Goal: Find contact information: Find contact information

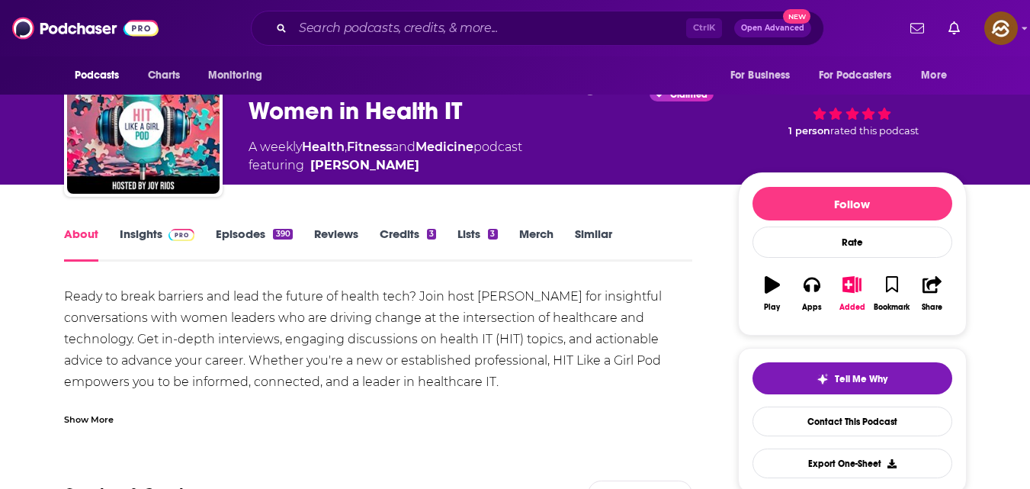
scroll to position [65, 0]
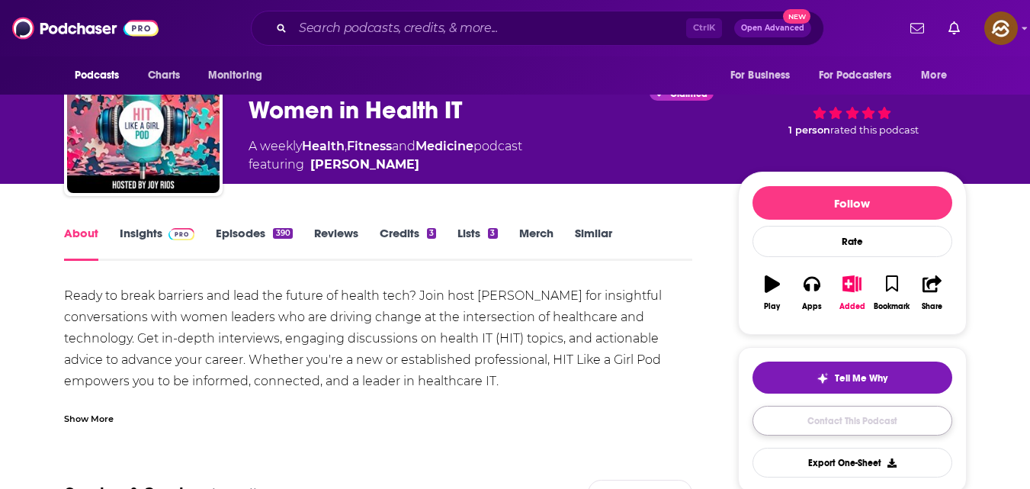
click at [845, 421] on link "Contact This Podcast" at bounding box center [853, 421] width 200 height 30
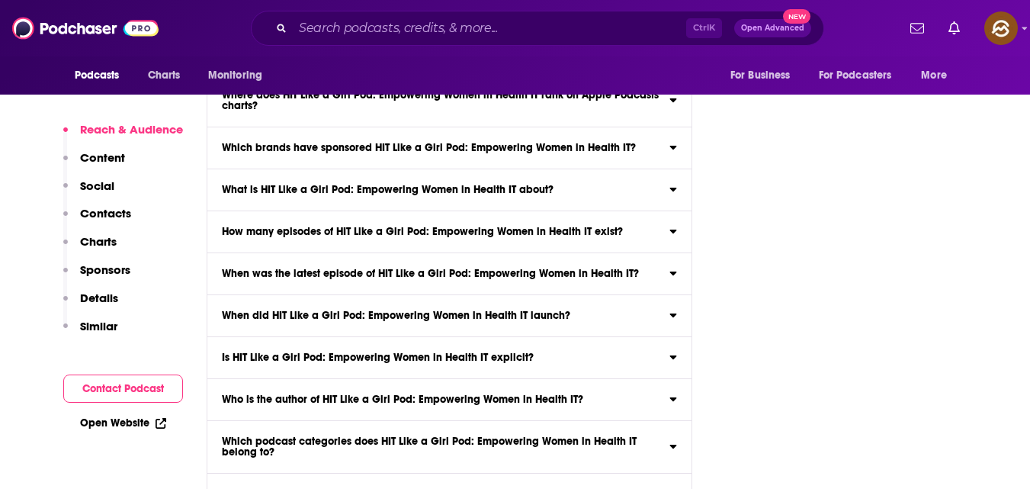
click at [135, 395] on button "Contact Podcast" at bounding box center [123, 388] width 120 height 28
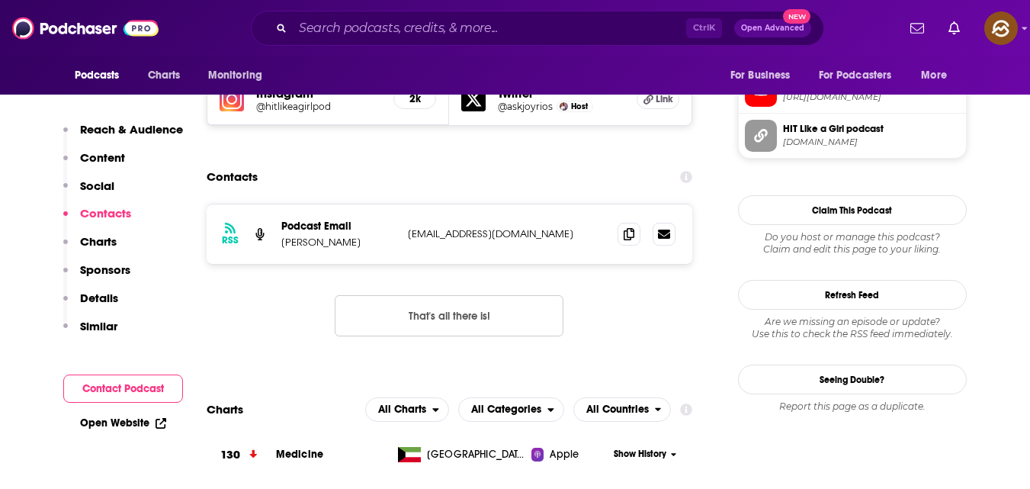
scroll to position [1290, 0]
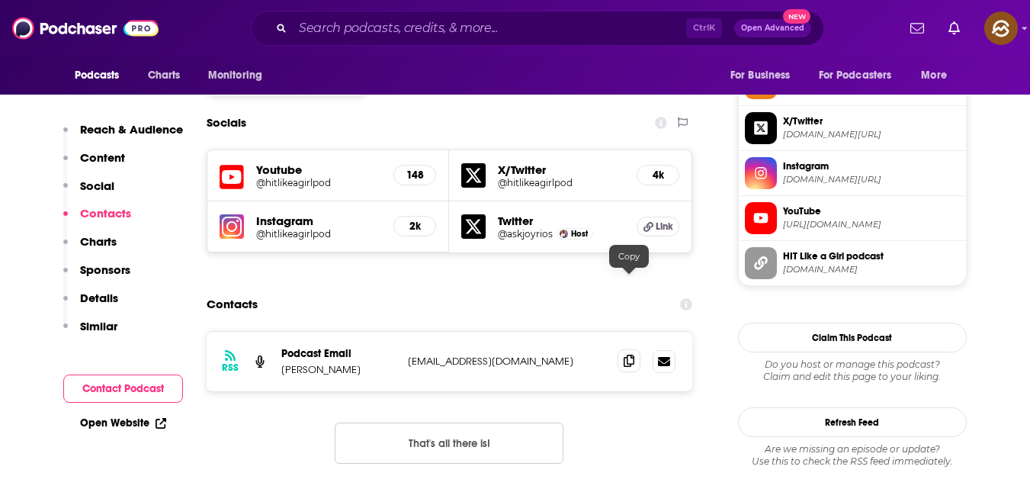
click at [632, 355] on icon at bounding box center [629, 361] width 11 height 12
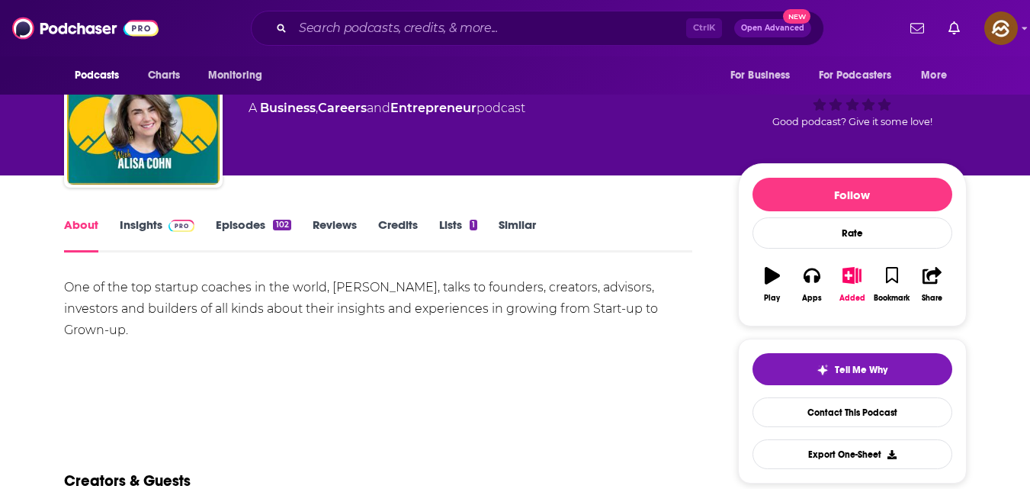
scroll to position [75, 0]
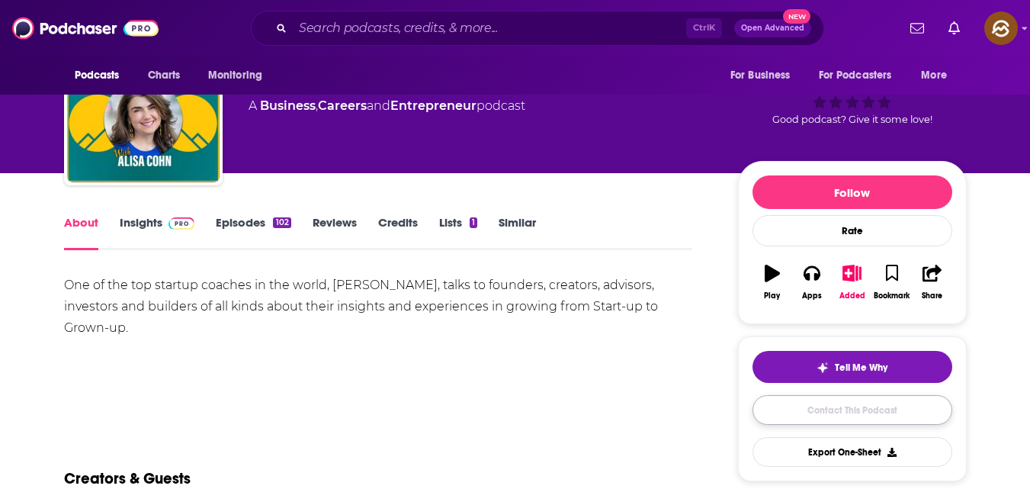
click at [826, 413] on link "Contact This Podcast" at bounding box center [853, 410] width 200 height 30
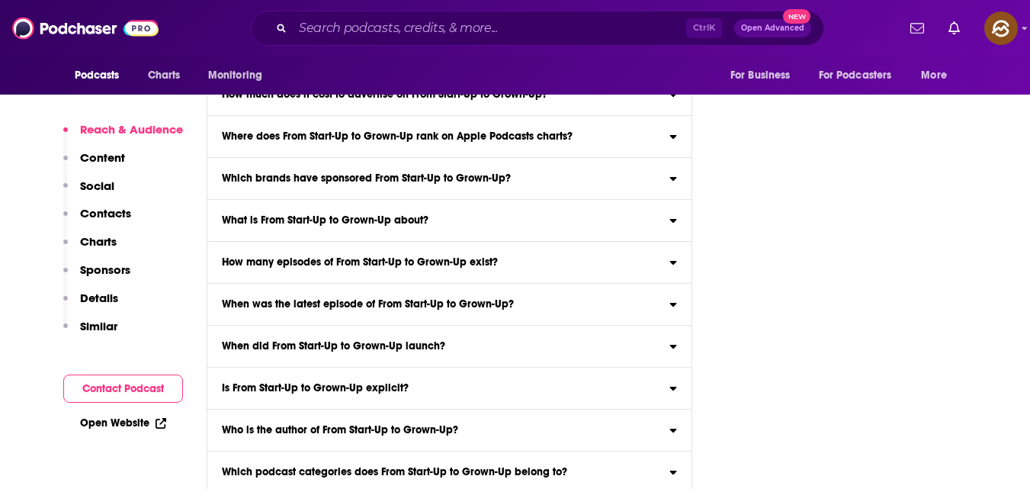
scroll to position [4791, 0]
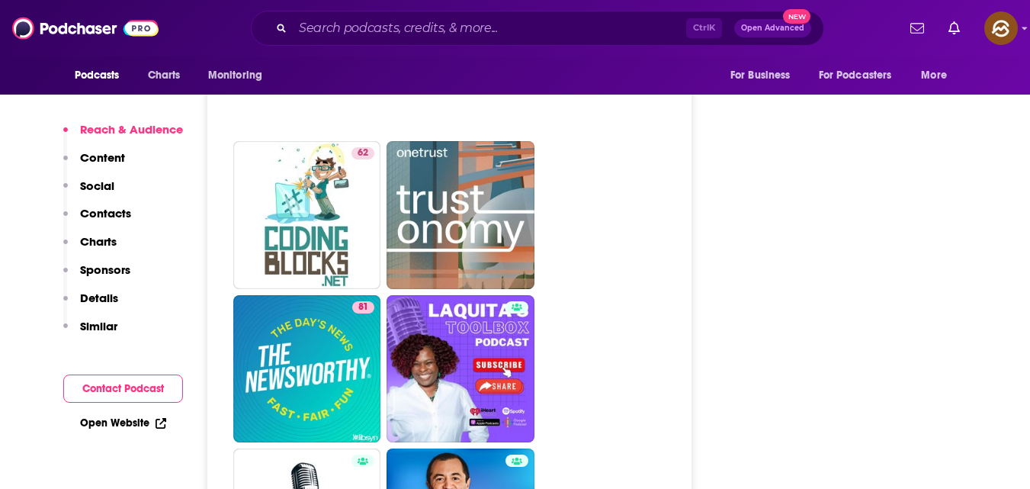
click at [140, 382] on button "Contact Podcast" at bounding box center [123, 388] width 120 height 28
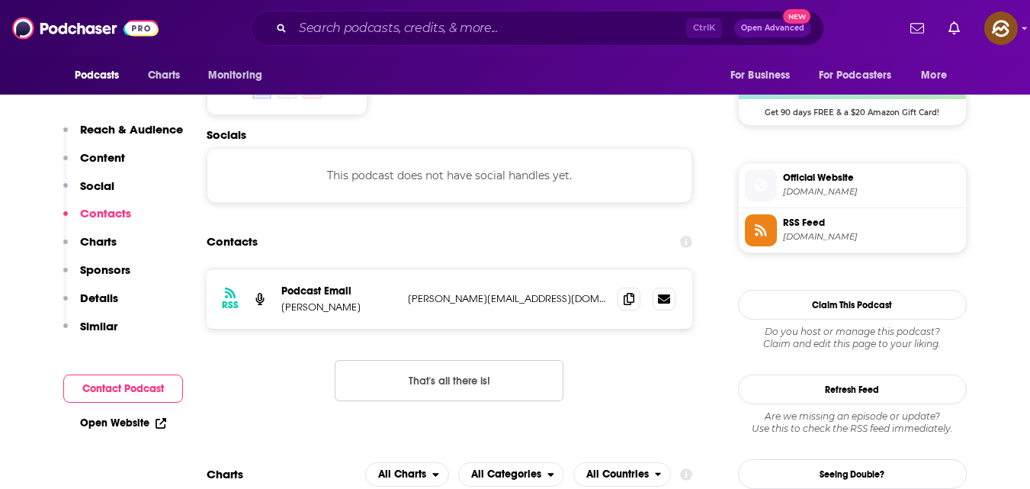
scroll to position [1226, 0]
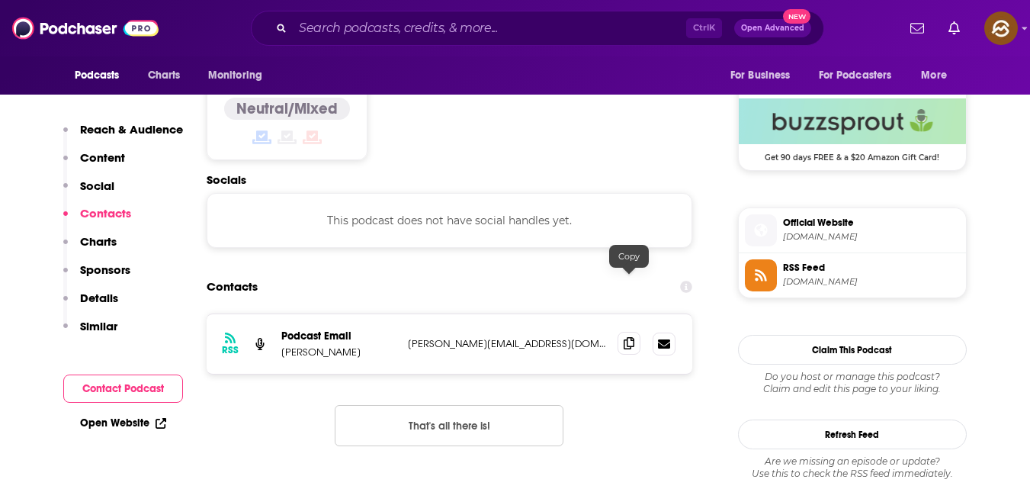
click at [629, 337] on icon at bounding box center [629, 343] width 11 height 12
click at [633, 337] on icon at bounding box center [629, 343] width 11 height 12
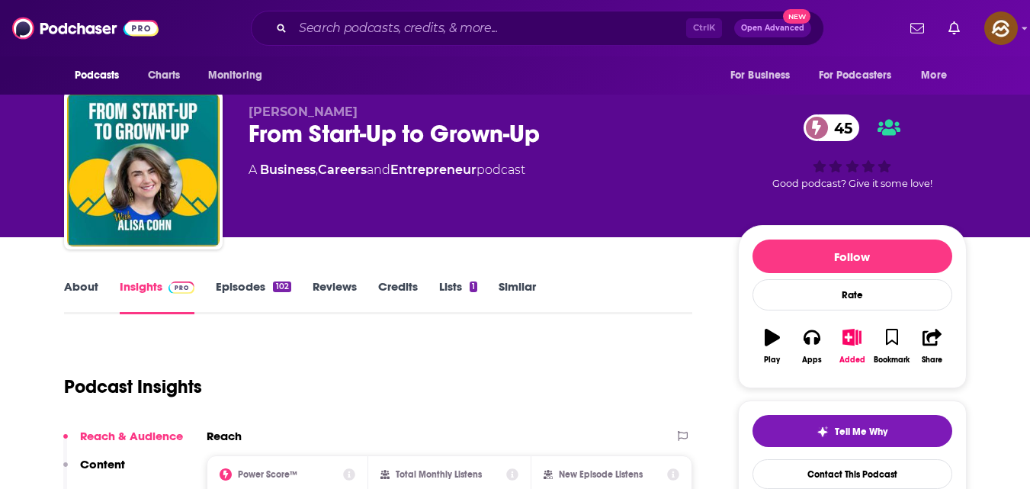
scroll to position [0, 0]
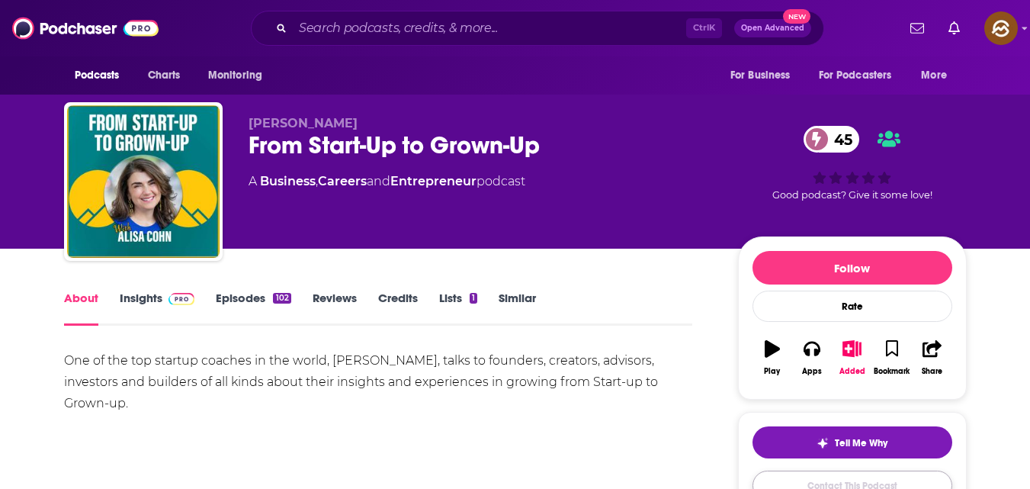
click at [825, 480] on link "Contact This Podcast" at bounding box center [853, 486] width 200 height 30
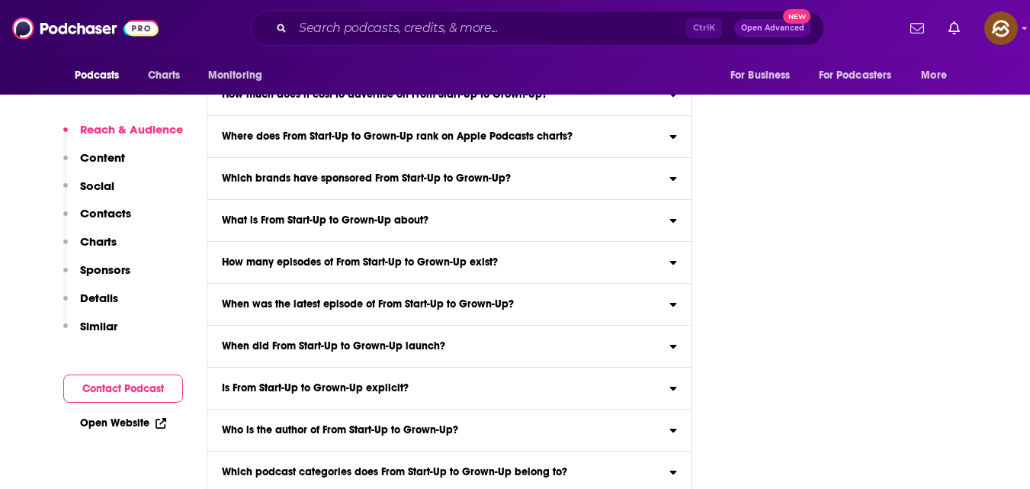
scroll to position [4791, 0]
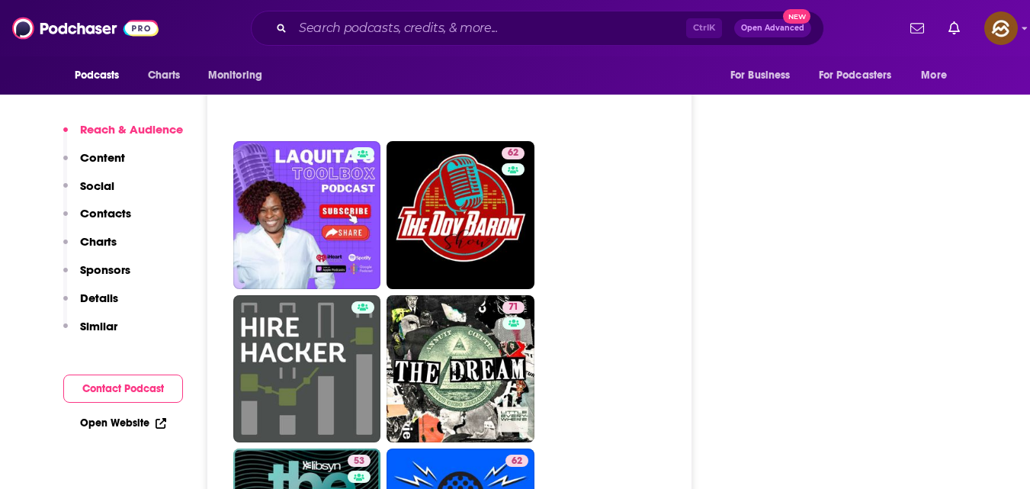
click at [135, 386] on button "Contact Podcast" at bounding box center [123, 388] width 120 height 28
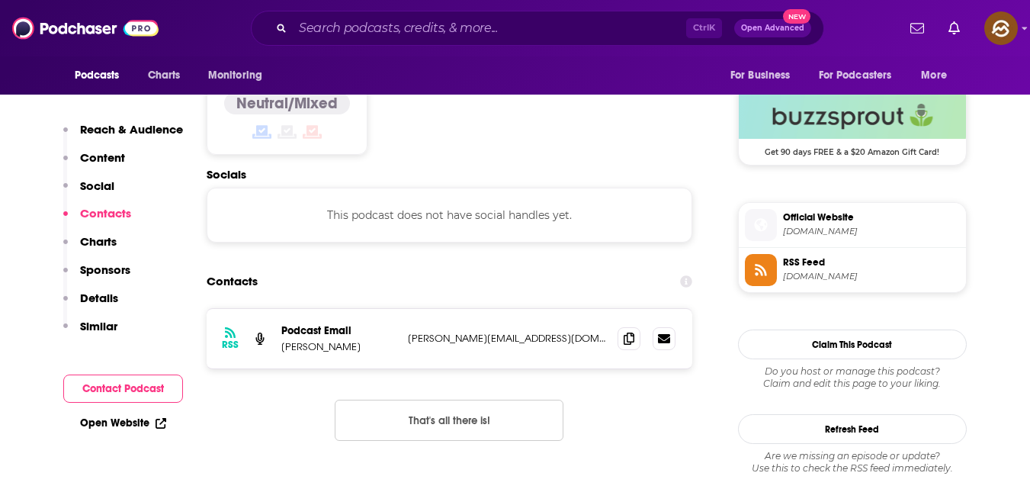
scroll to position [1226, 0]
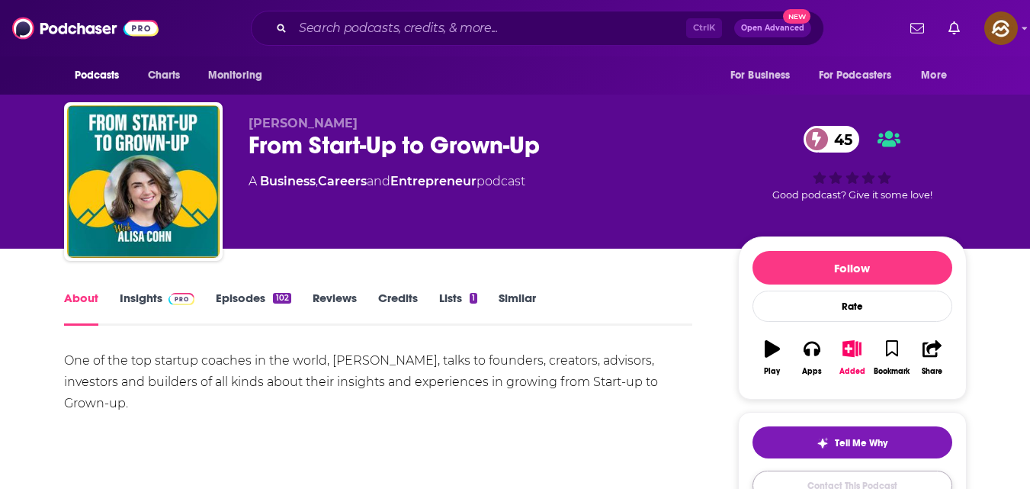
click at [854, 475] on link "Contact This Podcast" at bounding box center [853, 486] width 200 height 30
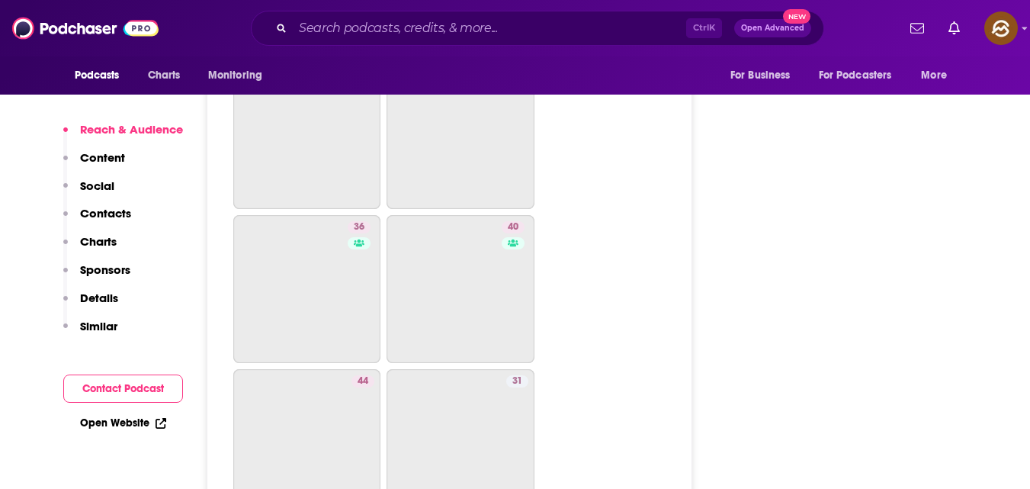
scroll to position [4791, 0]
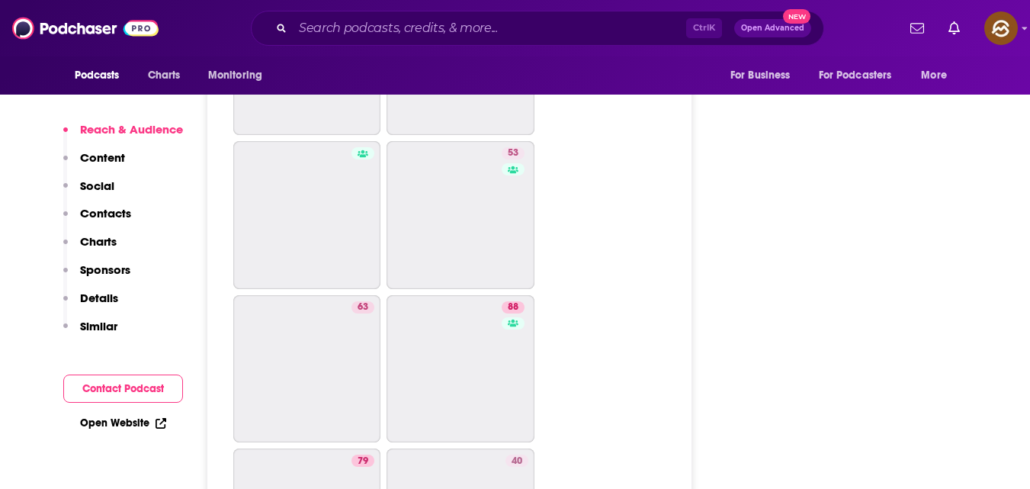
click at [100, 389] on button "Contact Podcast" at bounding box center [123, 388] width 120 height 28
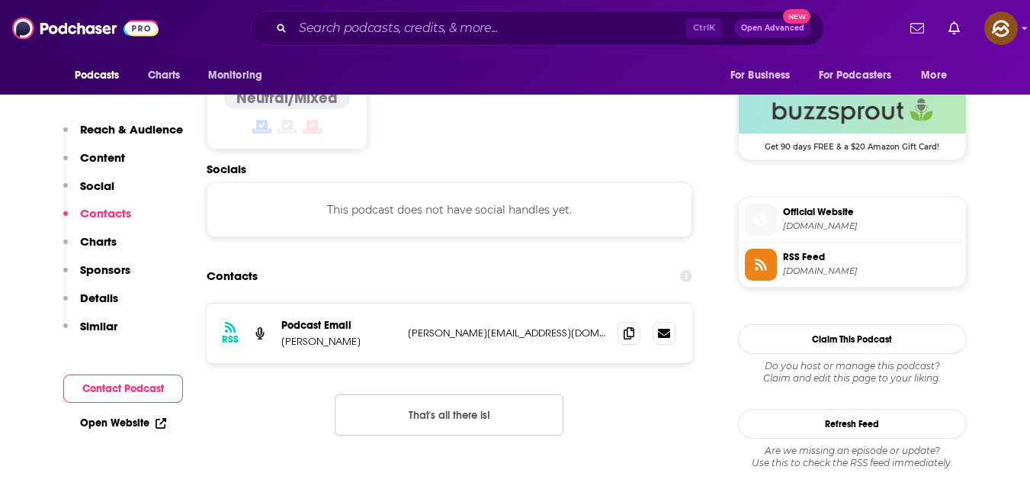
scroll to position [1226, 0]
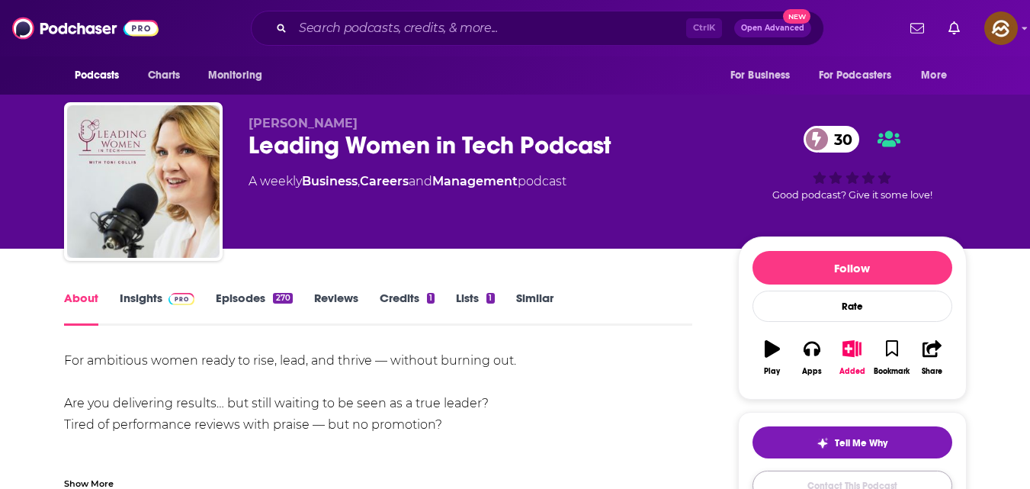
click at [808, 477] on link "Contact This Podcast" at bounding box center [853, 486] width 200 height 30
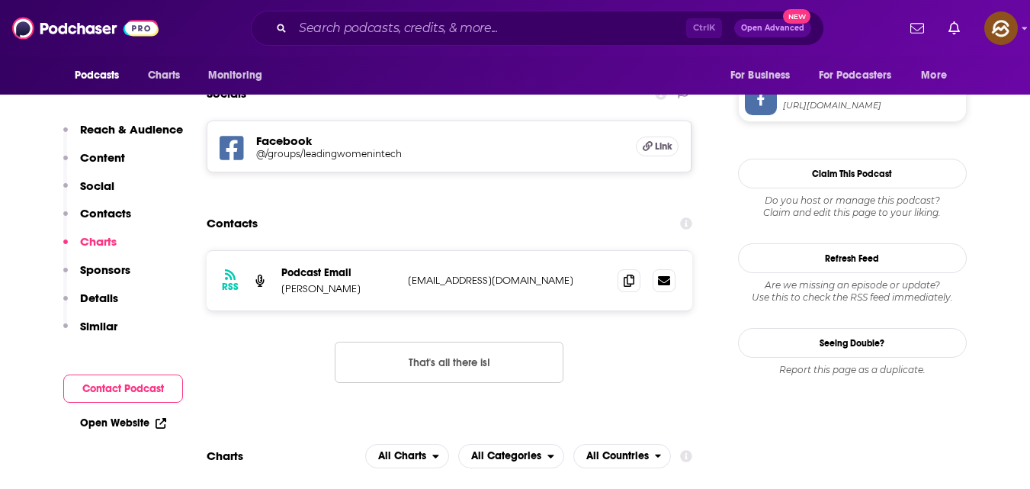
scroll to position [1336, 0]
click at [622, 269] on span at bounding box center [629, 280] width 23 height 23
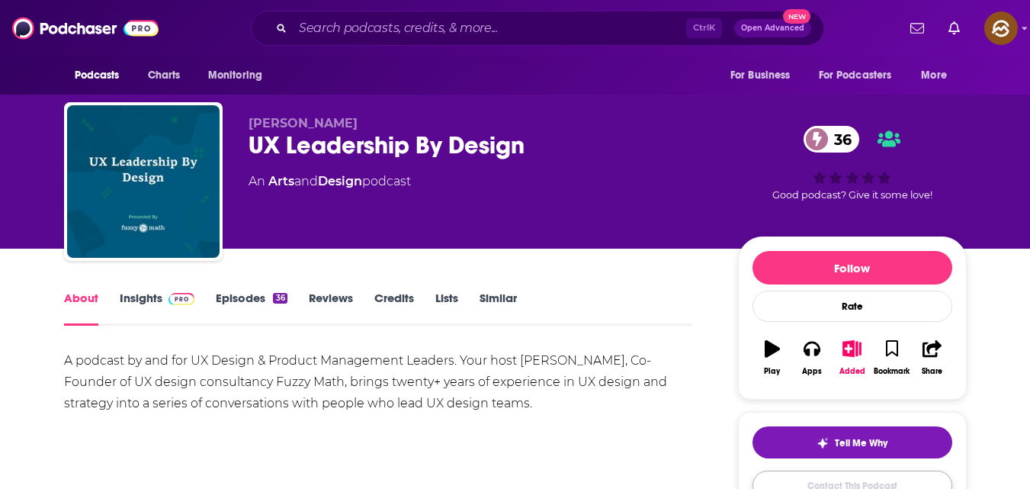
click at [812, 487] on link "Contact This Podcast" at bounding box center [853, 486] width 200 height 30
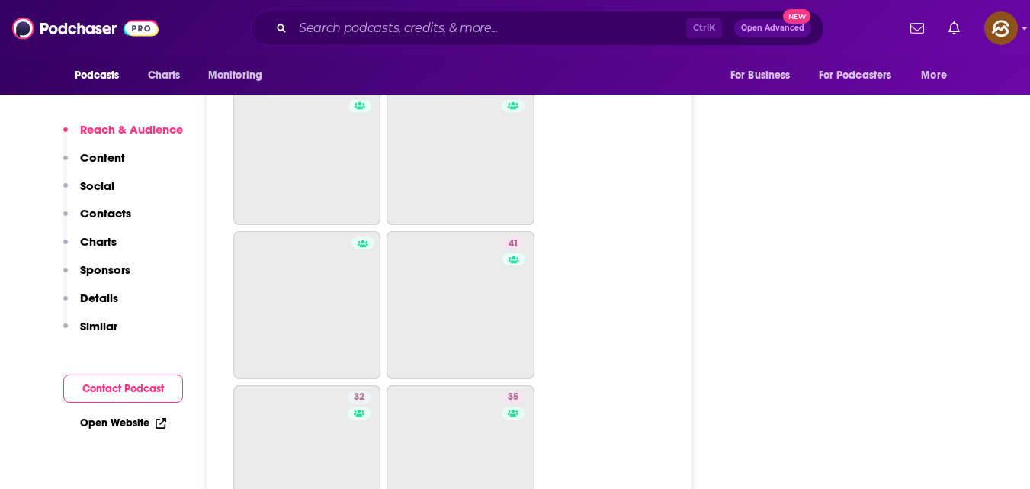
scroll to position [4791, 0]
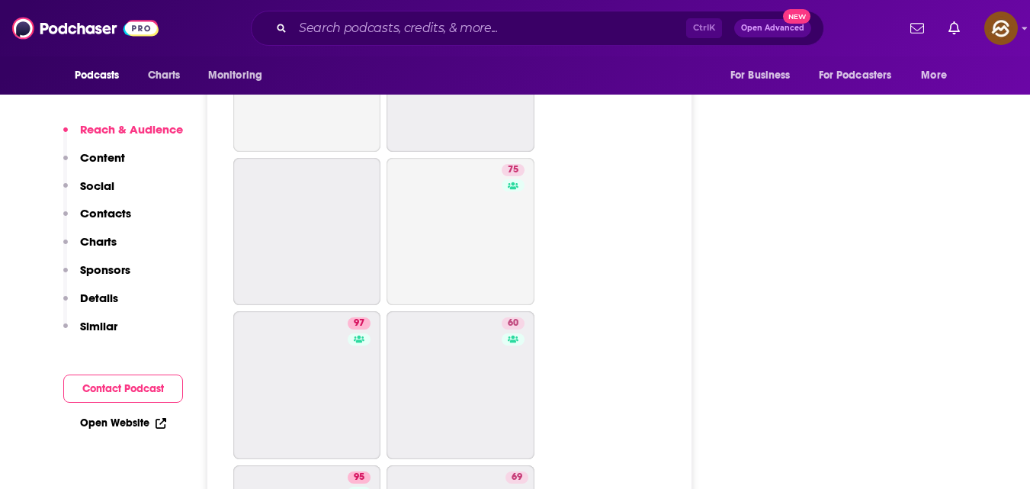
click at [149, 392] on button "Contact Podcast" at bounding box center [123, 388] width 120 height 28
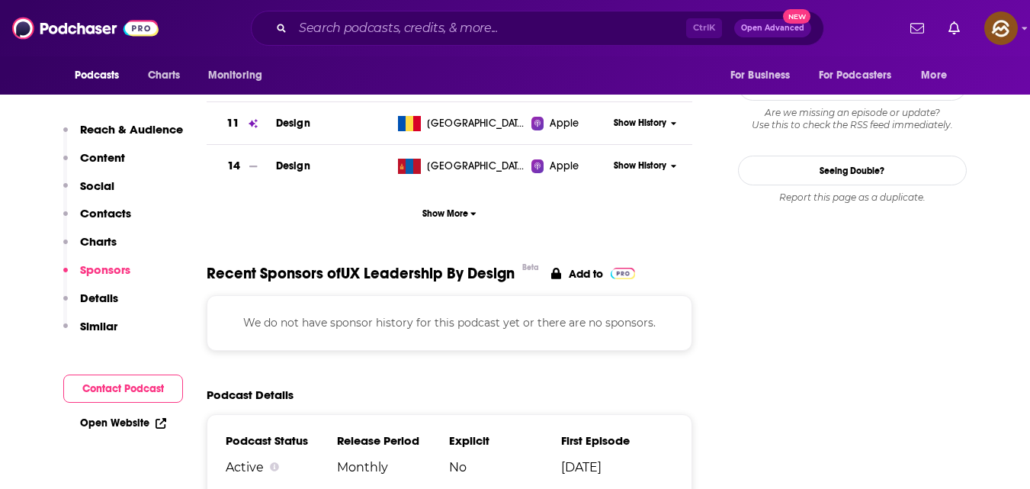
scroll to position [1536, 0]
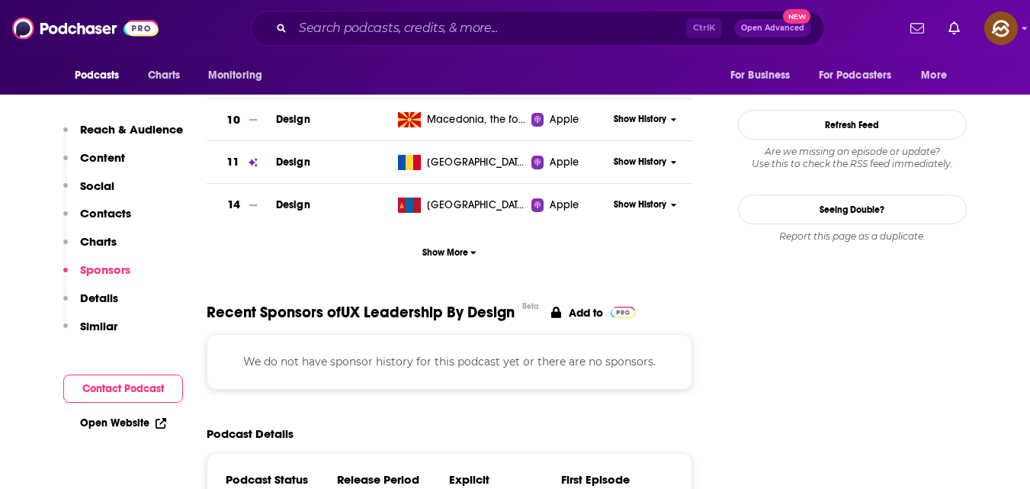
click at [125, 388] on button "Contact Podcast" at bounding box center [123, 388] width 120 height 28
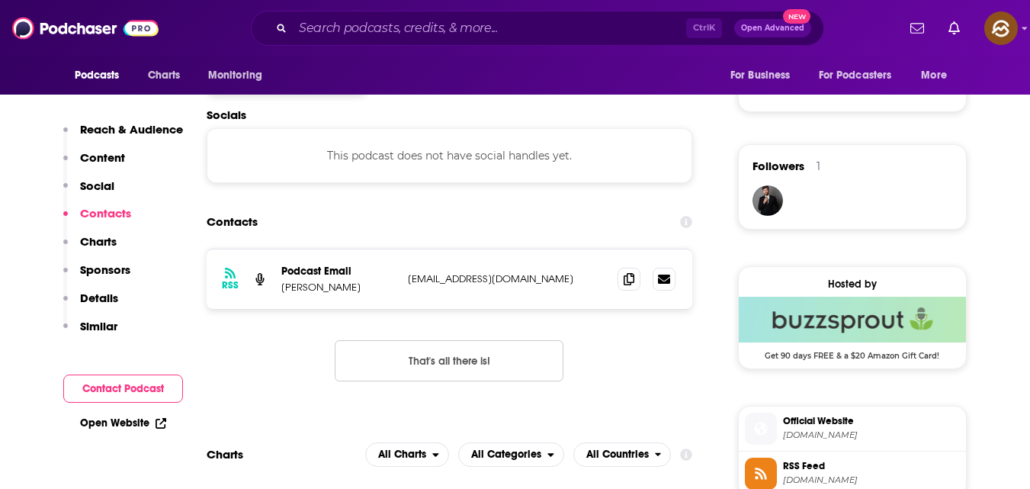
scroll to position [1023, 0]
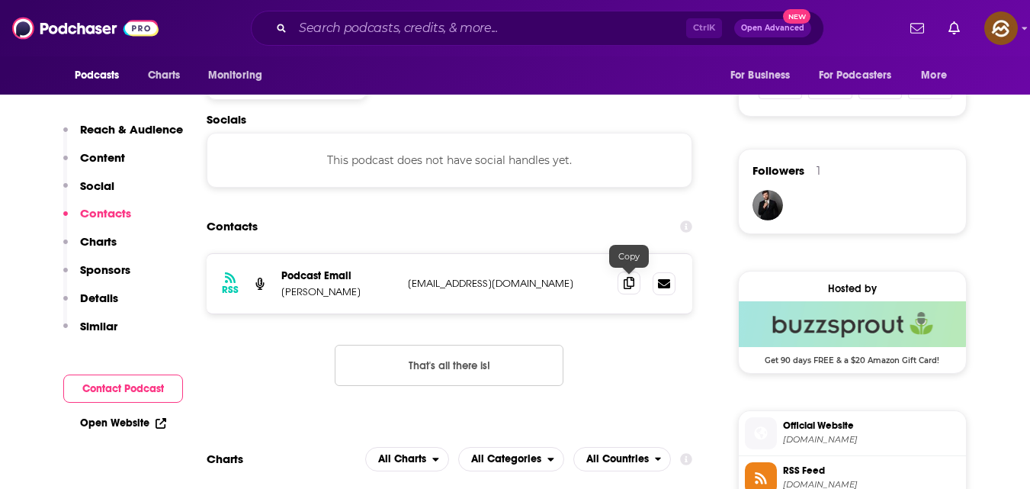
click at [627, 289] on span at bounding box center [629, 282] width 23 height 23
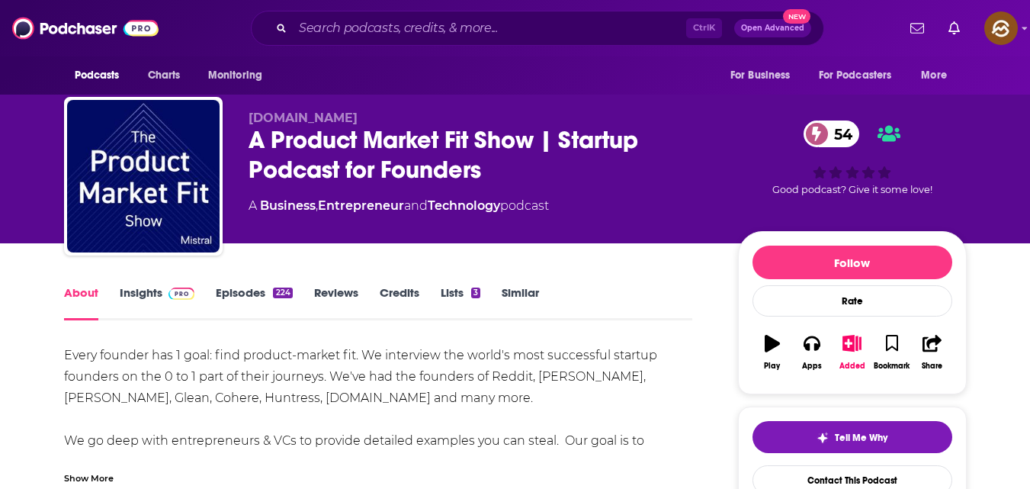
scroll to position [6, 0]
